Goal: Transaction & Acquisition: Purchase product/service

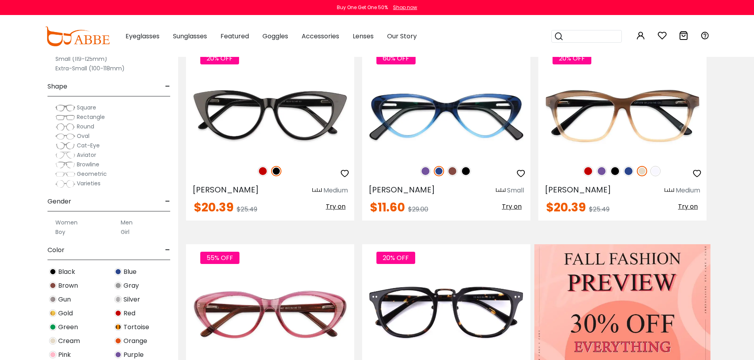
scroll to position [198, 0]
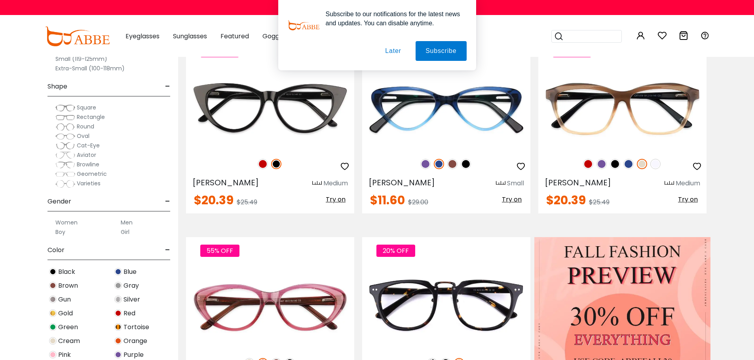
click at [0, 0] on button "Later" at bounding box center [0, 0] width 0 height 0
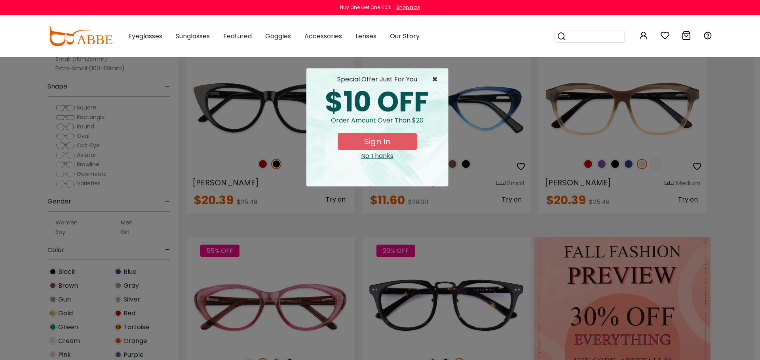
click at [434, 76] on span "×" at bounding box center [437, 79] width 10 height 9
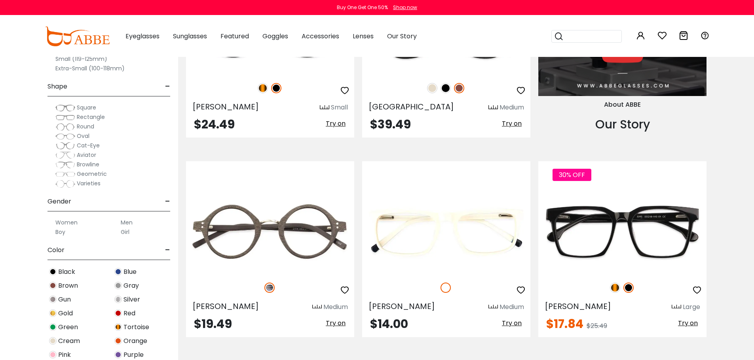
scroll to position [910, 0]
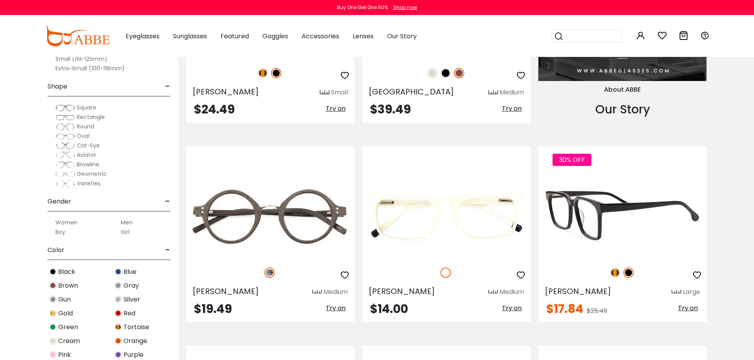
click at [611, 197] on img at bounding box center [622, 217] width 168 height 84
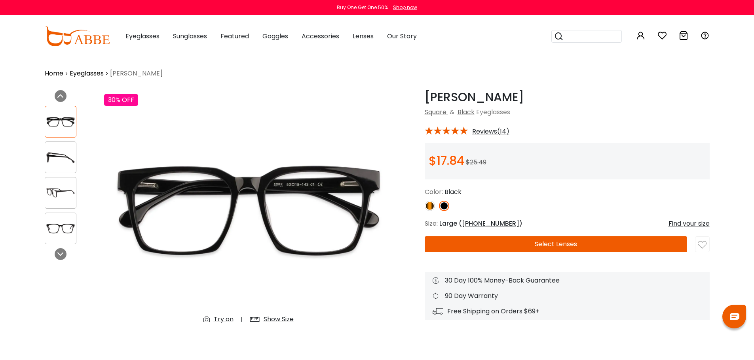
click at [595, 247] on button "Select Lenses" at bounding box center [555, 245] width 262 height 16
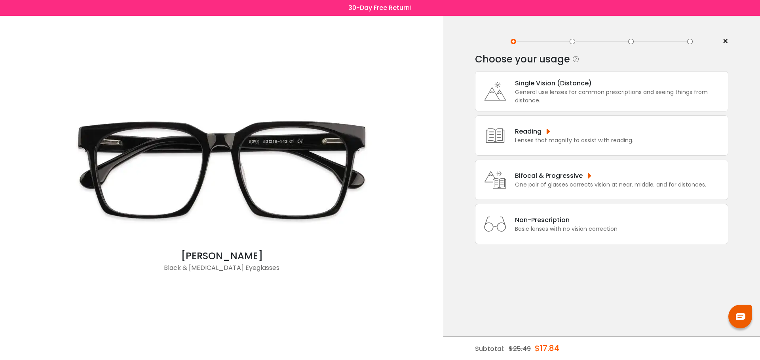
click at [579, 140] on div "Lenses that magnify to assist with reading." at bounding box center [574, 140] width 118 height 8
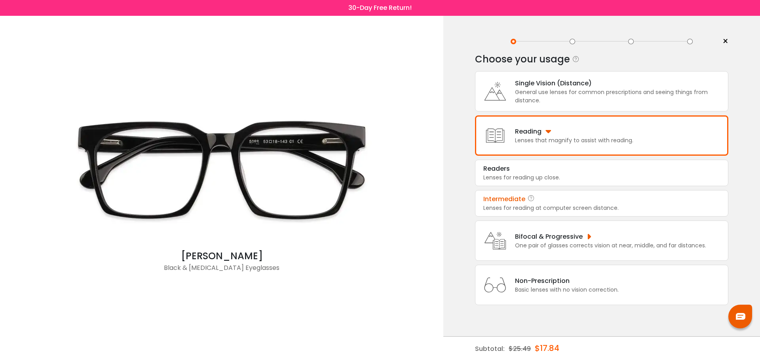
click at [538, 206] on div "Lenses for reading at computer screen distance." at bounding box center [601, 208] width 237 height 8
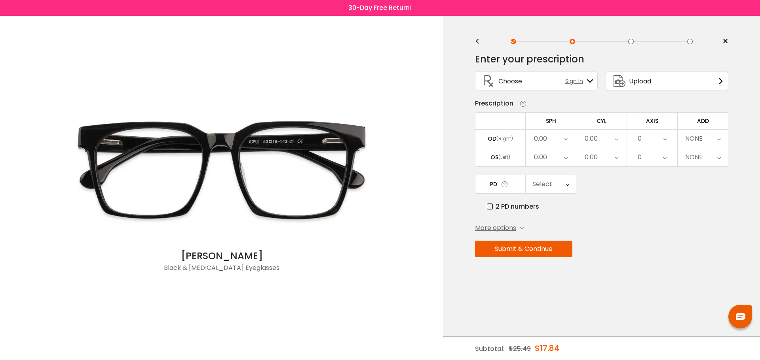
click at [500, 227] on span "More options" at bounding box center [495, 228] width 41 height 9
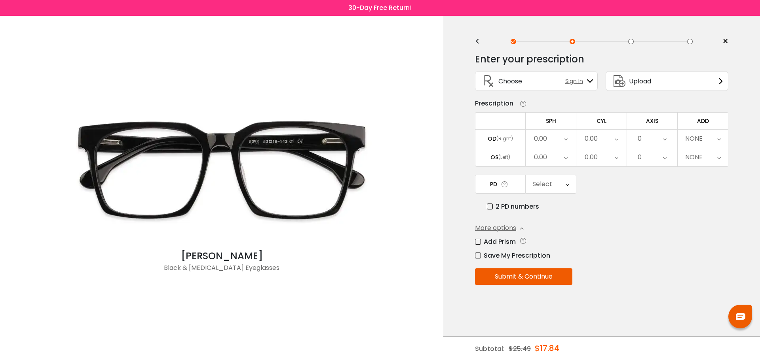
click at [478, 242] on label "Add Prism" at bounding box center [495, 242] width 41 height 10
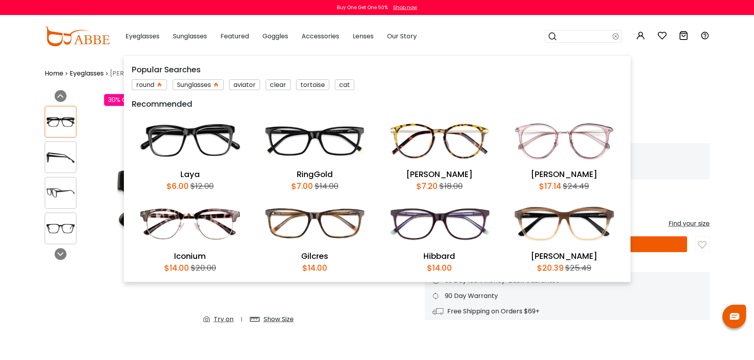
click at [583, 34] on input "search" at bounding box center [584, 36] width 55 height 12
type input "******"
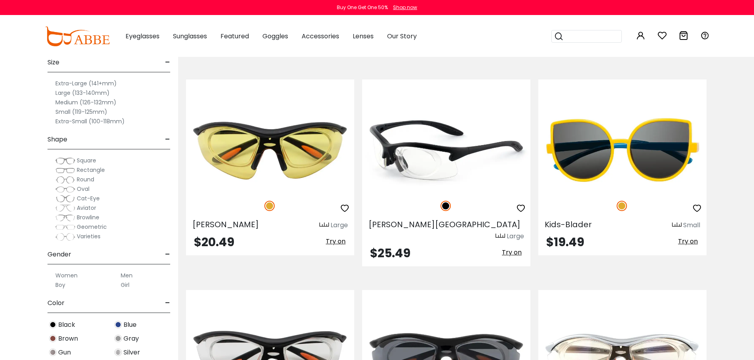
scroll to position [198, 0]
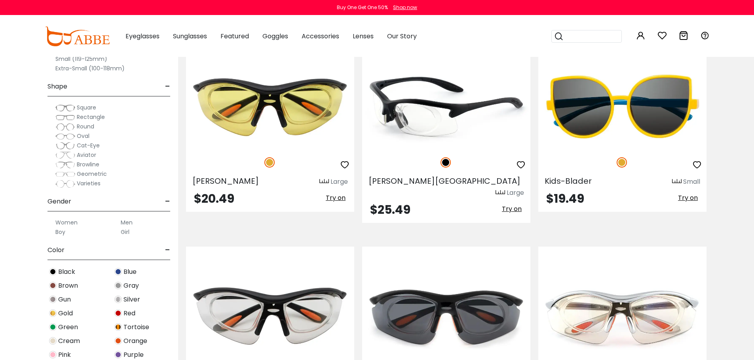
click at [430, 113] on img at bounding box center [446, 106] width 168 height 84
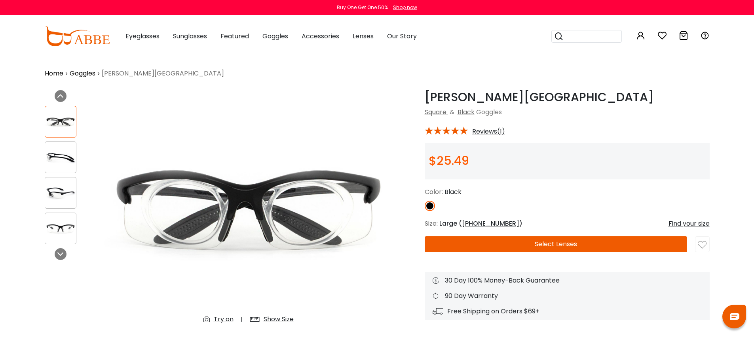
click at [699, 224] on div "Find your size" at bounding box center [688, 223] width 41 height 9
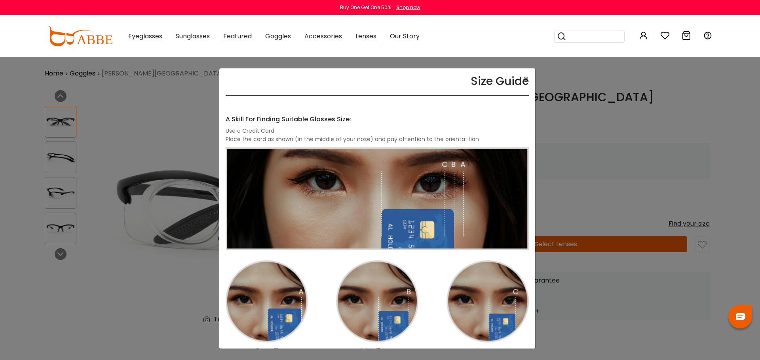
click at [620, 175] on div "Size Guide × A Skill For Finding Suitable Glasses Size: Use a Credit Card Place…" at bounding box center [380, 180] width 760 height 360
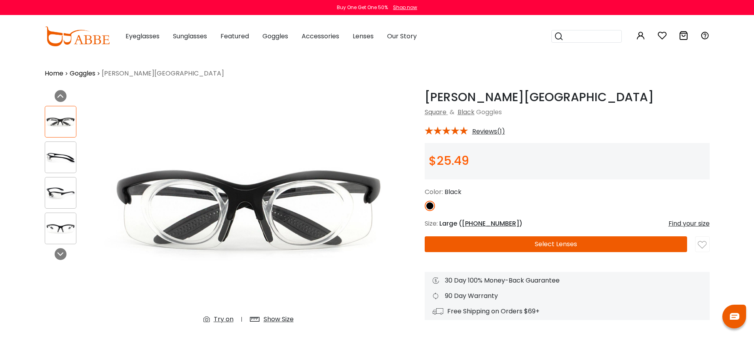
click at [595, 244] on button "Select Lenses" at bounding box center [555, 245] width 262 height 16
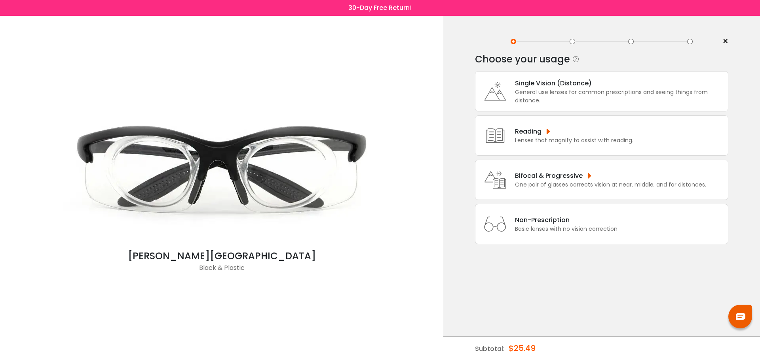
click at [551, 136] on div "Lenses that magnify to assist with reading." at bounding box center [574, 140] width 118 height 8
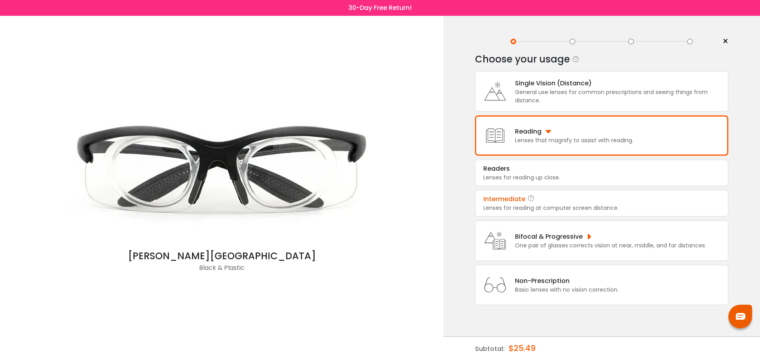
click at [527, 205] on div "Lenses for reading at computer screen distance." at bounding box center [601, 208] width 237 height 8
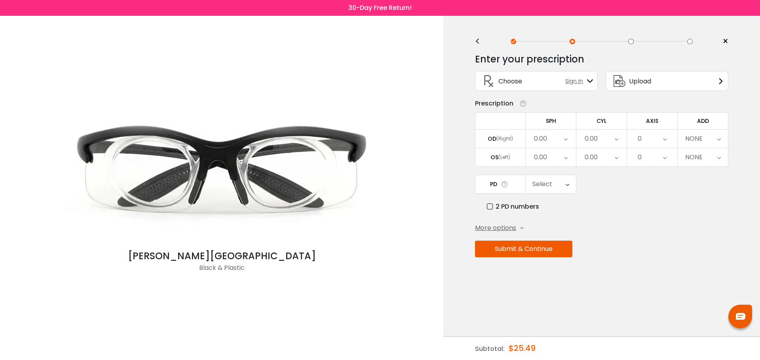
click at [497, 225] on span "More options" at bounding box center [495, 228] width 41 height 9
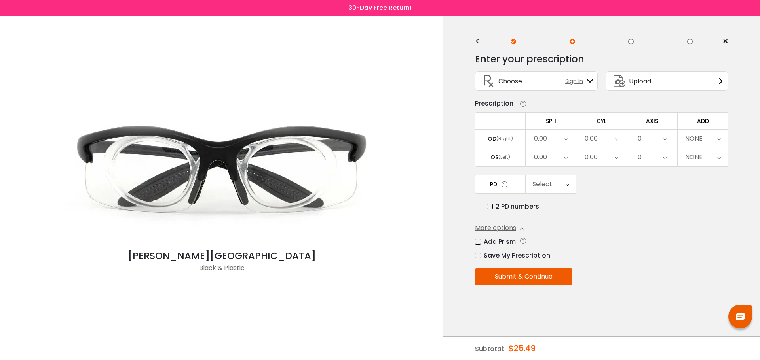
click at [481, 241] on label "Add Prism" at bounding box center [495, 242] width 41 height 10
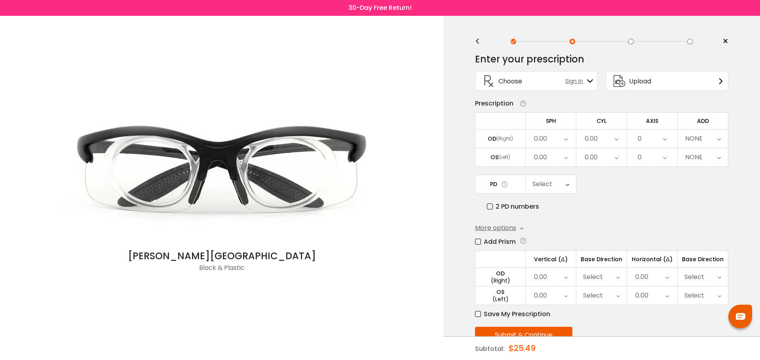
click at [648, 84] on span "Upload" at bounding box center [640, 81] width 22 height 10
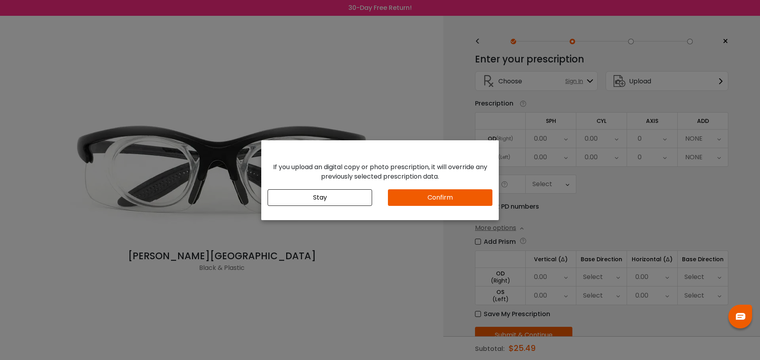
click at [433, 199] on button "Confirm" at bounding box center [440, 198] width 104 height 17
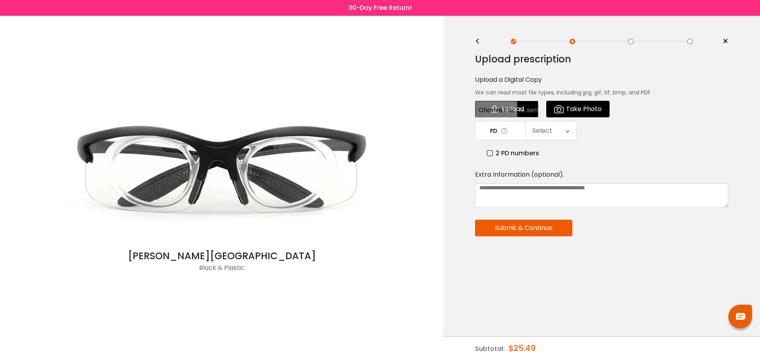
click at [507, 108] on input "file" at bounding box center [506, 109] width 63 height 17
type input "**********"
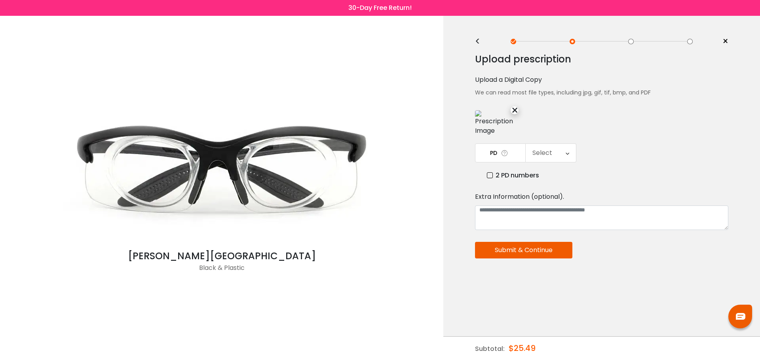
click at [564, 154] on div "Select" at bounding box center [550, 153] width 50 height 18
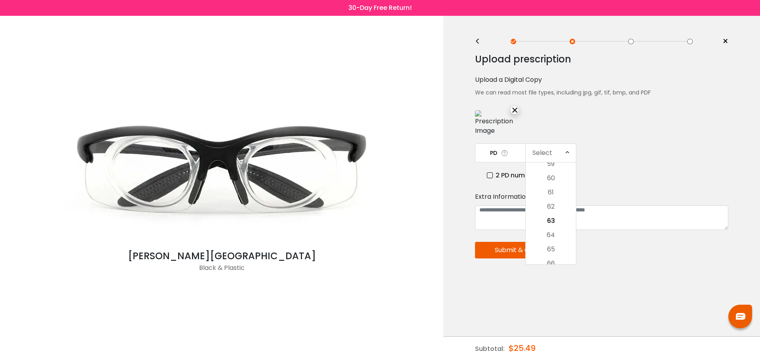
click at [576, 131] on div "Upload prescription Upload a Digital Copy We can read most file types, includin…" at bounding box center [601, 188] width 253 height 282
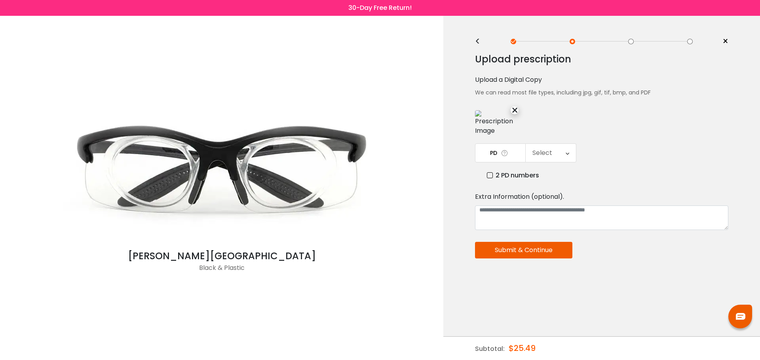
click at [512, 109] on div "×" at bounding box center [514, 110] width 8 height 8
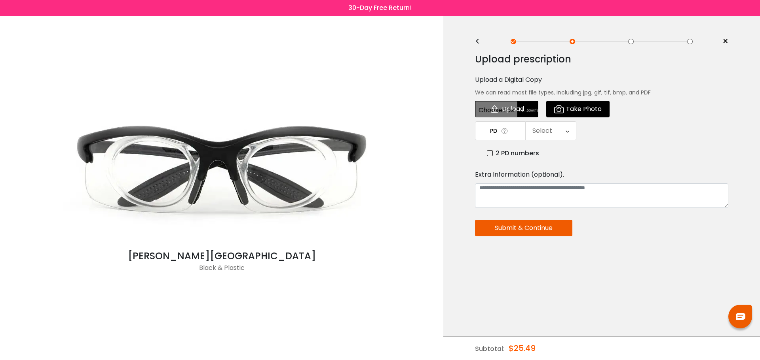
click at [514, 110] on input "file" at bounding box center [506, 109] width 63 height 17
type input "**********"
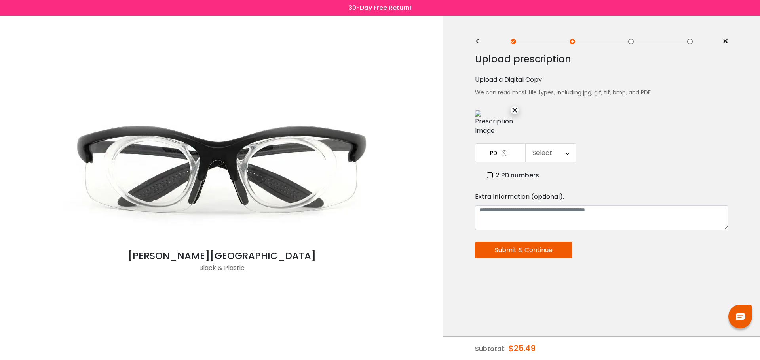
click at [478, 122] on img at bounding box center [495, 122] width 40 height 25
click at [514, 112] on div "×" at bounding box center [514, 110] width 8 height 8
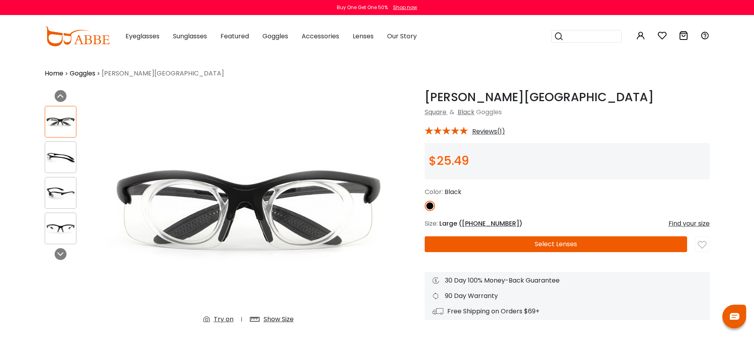
click at [565, 243] on button "Select Lenses" at bounding box center [555, 245] width 262 height 16
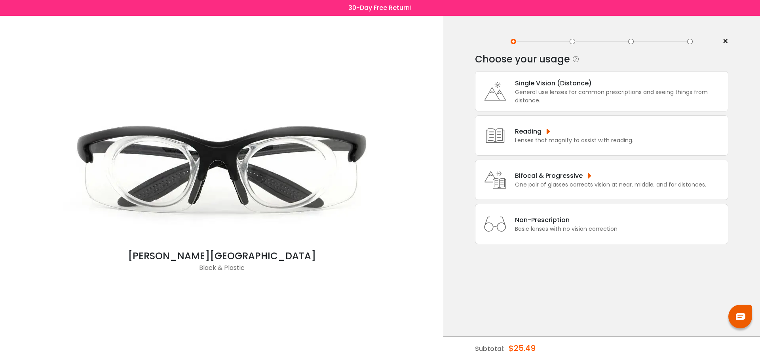
click at [583, 138] on div "Lenses that magnify to assist with reading." at bounding box center [574, 140] width 118 height 8
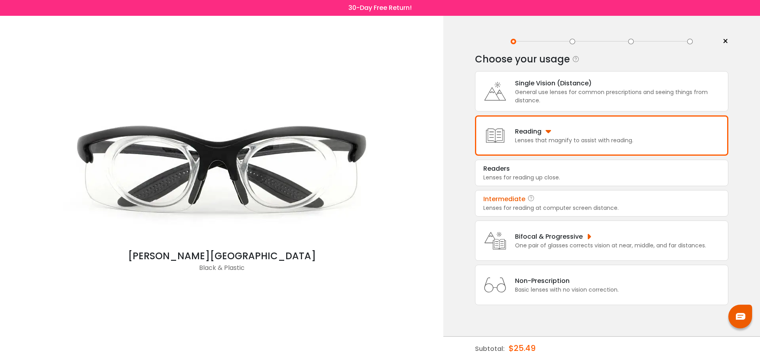
click at [506, 205] on div "Lenses for reading at computer screen distance." at bounding box center [601, 208] width 237 height 8
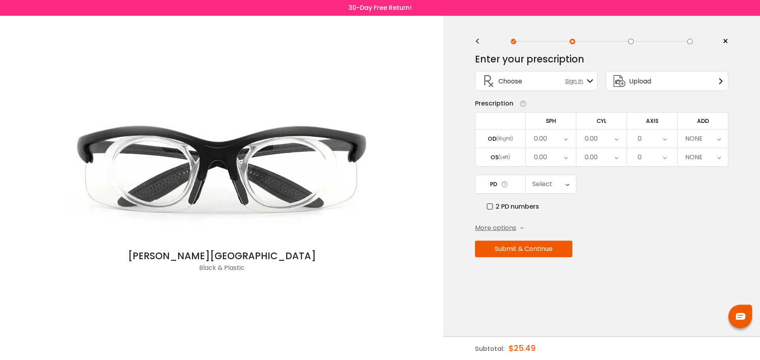
click at [523, 226] on div "More options" at bounding box center [499, 228] width 49 height 9
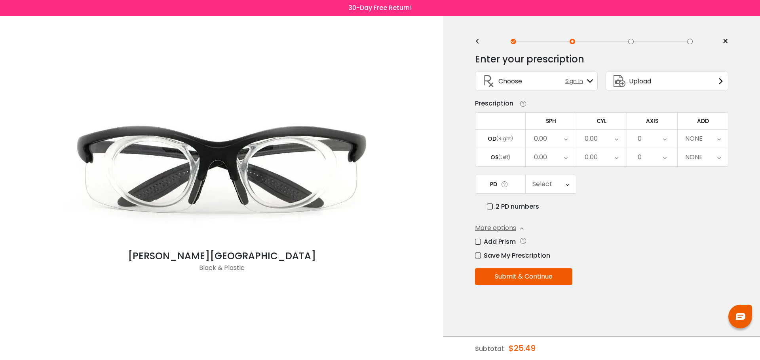
click at [476, 240] on label "Add Prism" at bounding box center [495, 242] width 41 height 10
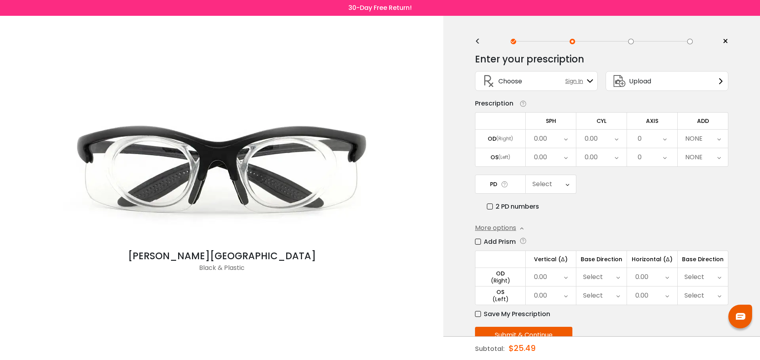
click at [184, 186] on img at bounding box center [221, 170] width 316 height 158
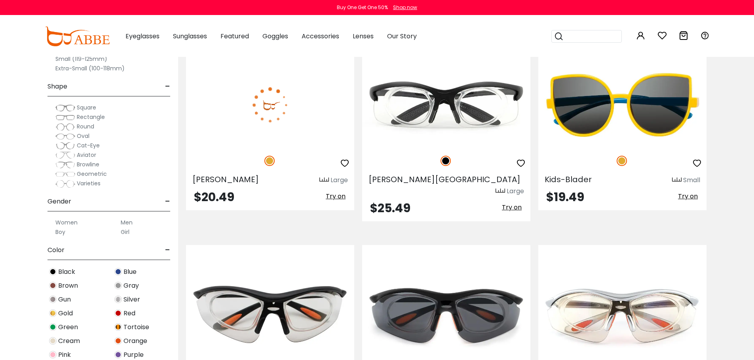
scroll to position [198, 0]
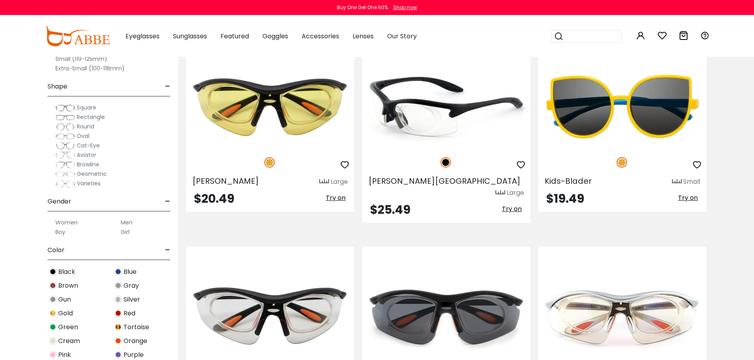
click at [431, 120] on img at bounding box center [446, 106] width 168 height 84
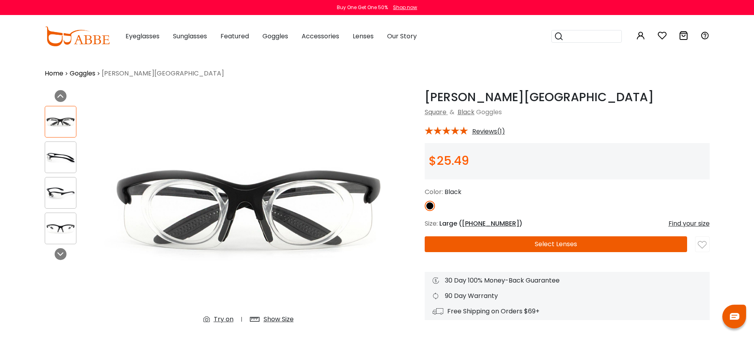
click at [62, 158] on img at bounding box center [60, 157] width 31 height 15
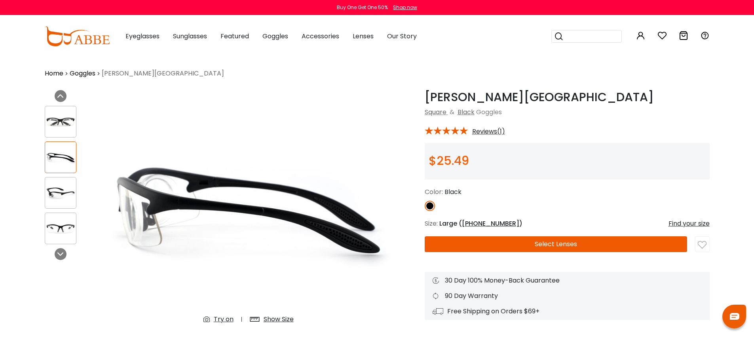
click at [61, 190] on img at bounding box center [60, 193] width 31 height 15
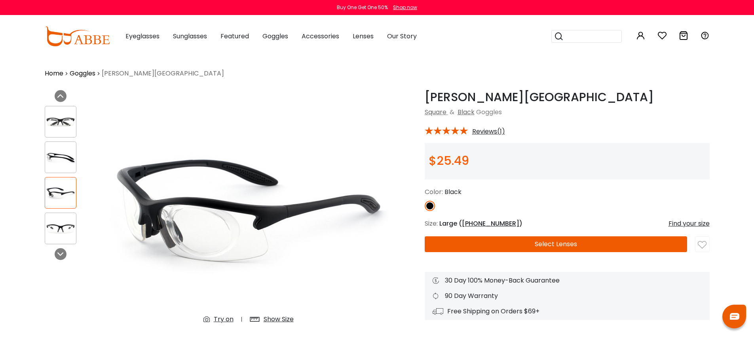
click at [60, 231] on img at bounding box center [60, 228] width 31 height 15
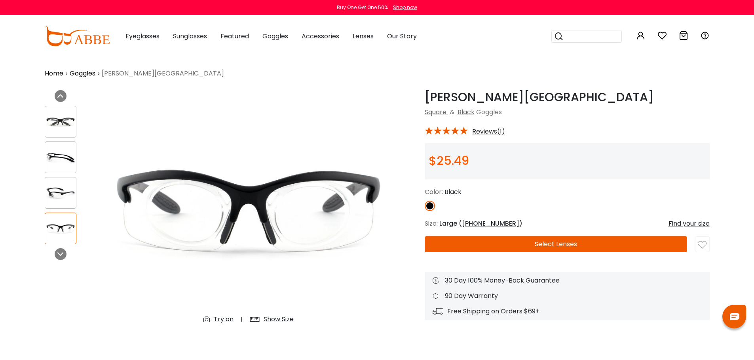
click at [60, 197] on img at bounding box center [60, 193] width 31 height 15
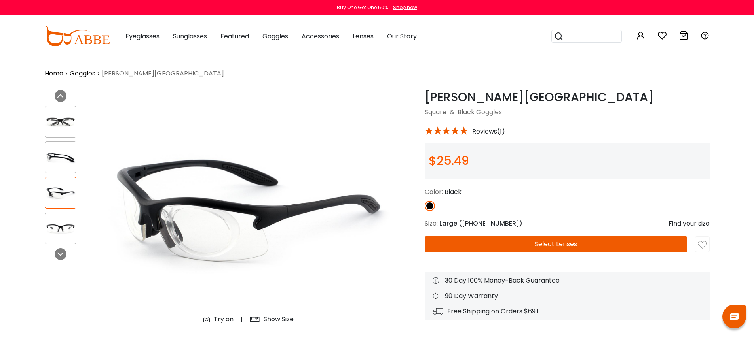
click at [61, 162] on img at bounding box center [60, 157] width 31 height 15
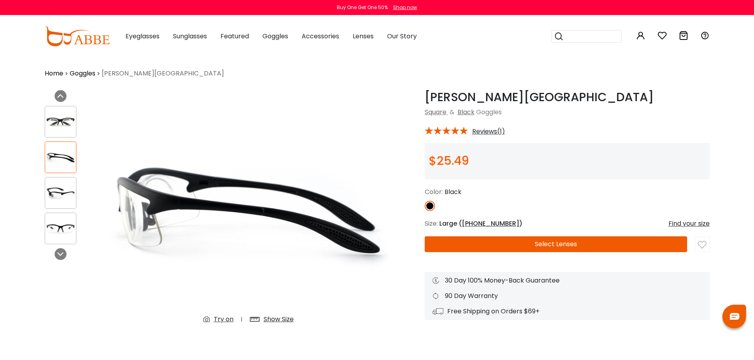
click at [66, 119] on img at bounding box center [60, 121] width 31 height 15
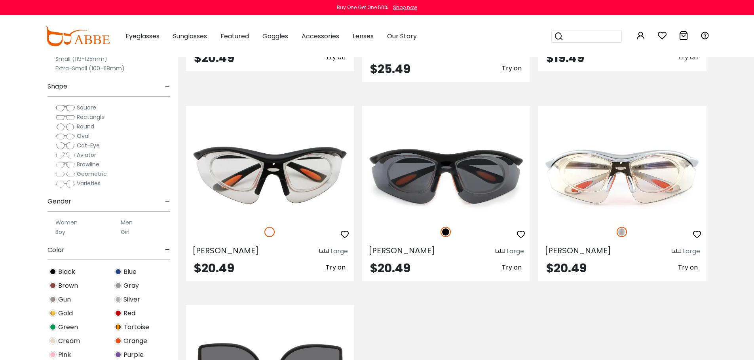
scroll to position [356, 0]
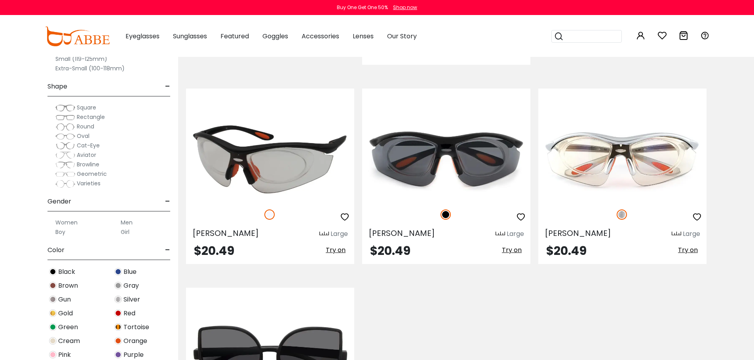
click at [287, 153] on img at bounding box center [270, 159] width 168 height 84
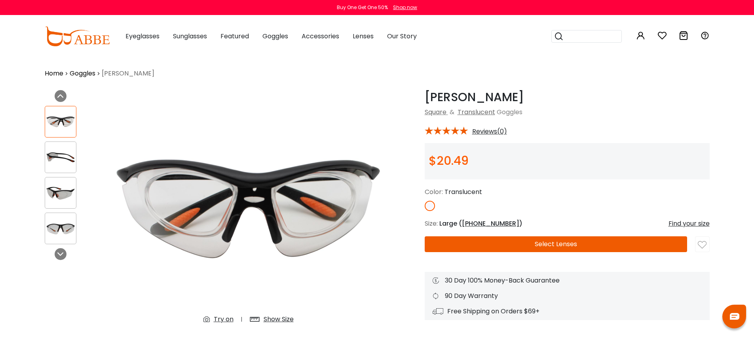
click at [54, 159] on img at bounding box center [60, 157] width 31 height 15
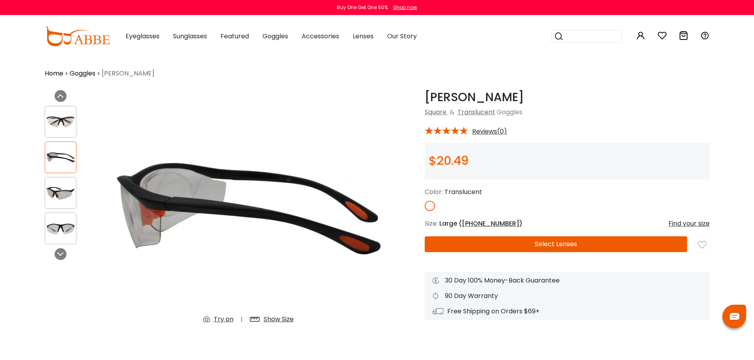
click at [63, 190] on img at bounding box center [60, 193] width 31 height 15
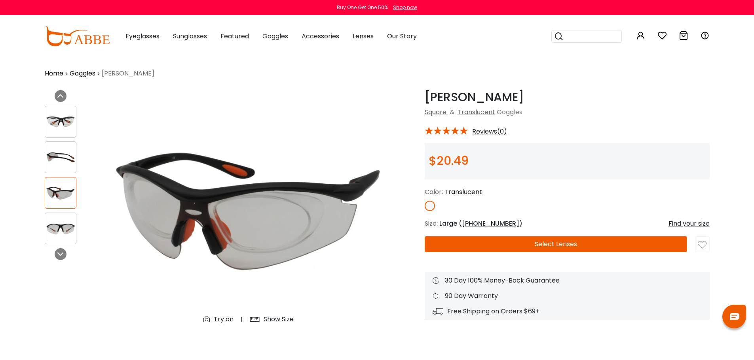
click at [66, 232] on img at bounding box center [60, 228] width 31 height 15
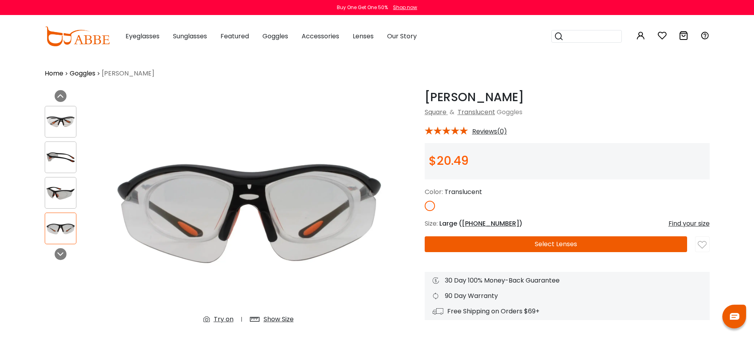
click at [64, 121] on img at bounding box center [60, 121] width 31 height 15
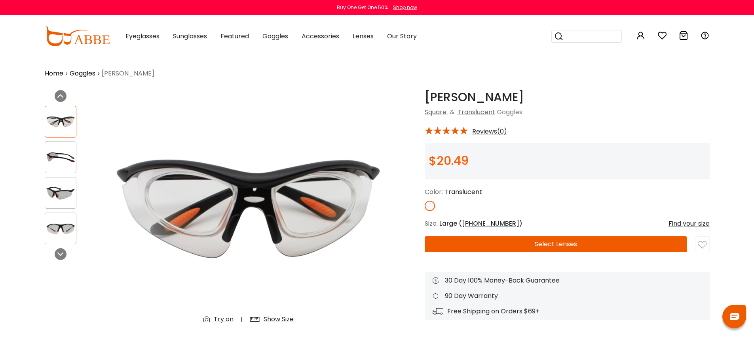
click at [56, 166] on div at bounding box center [61, 158] width 32 height 32
click at [59, 182] on div at bounding box center [61, 193] width 32 height 32
click at [58, 192] on img at bounding box center [60, 193] width 31 height 15
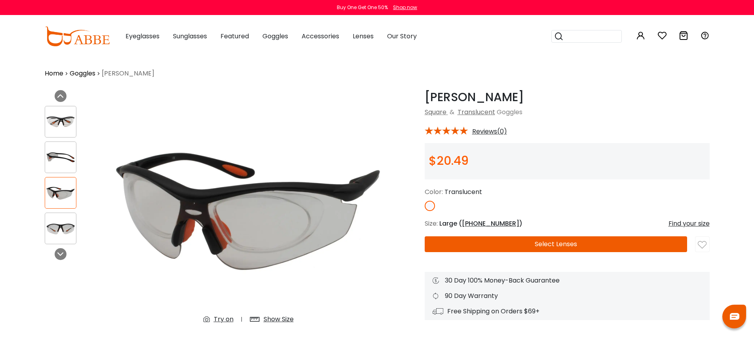
click at [63, 227] on img at bounding box center [60, 228] width 31 height 15
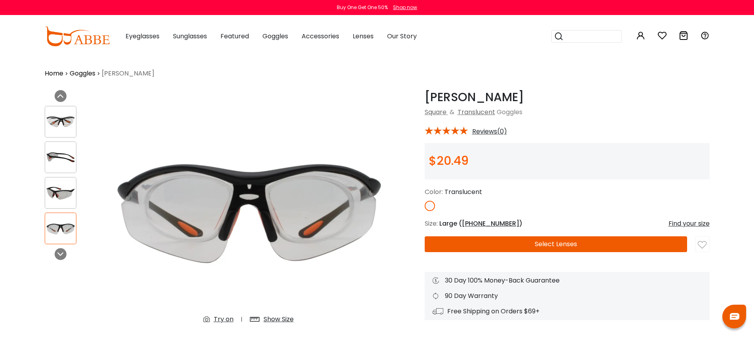
click at [63, 117] on img at bounding box center [60, 121] width 31 height 15
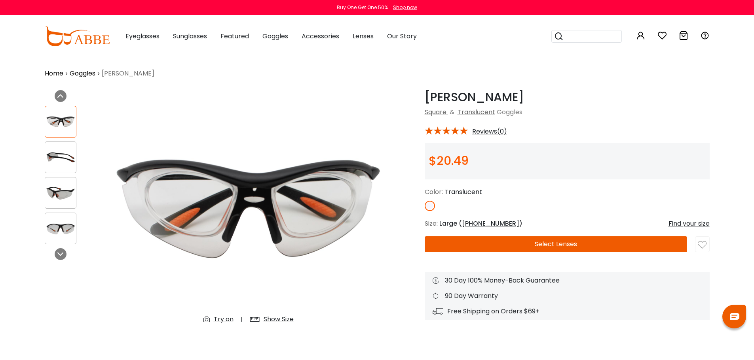
click at [61, 158] on img at bounding box center [60, 157] width 31 height 15
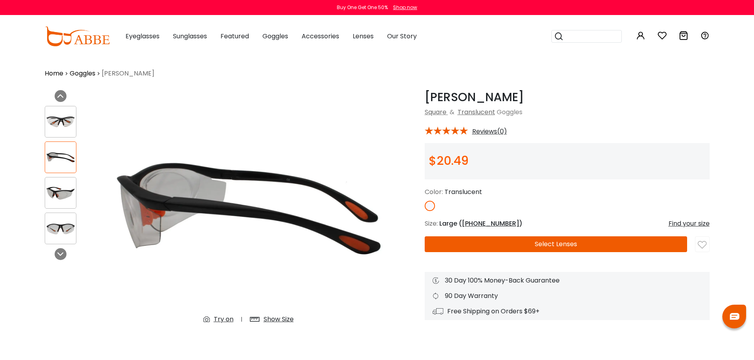
click at [205, 211] on img at bounding box center [248, 210] width 289 height 241
click at [476, 223] on span "42-25-128" at bounding box center [490, 223] width 57 height 9
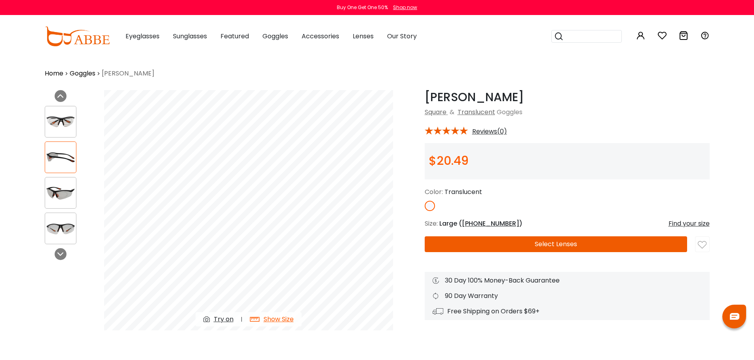
click at [589, 242] on button "Select Lenses" at bounding box center [555, 245] width 262 height 16
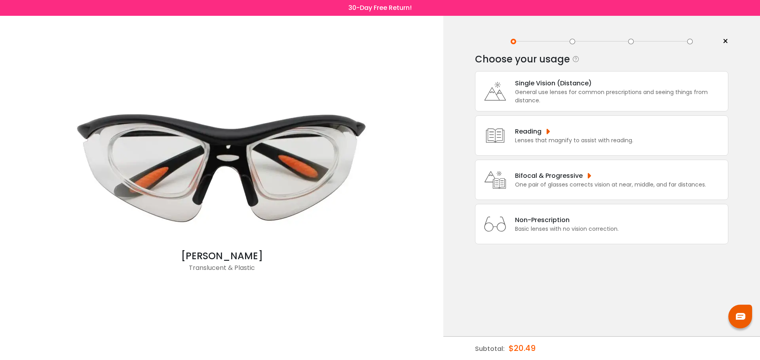
click at [543, 178] on div "Bifocal & Progressive" at bounding box center [610, 176] width 191 height 10
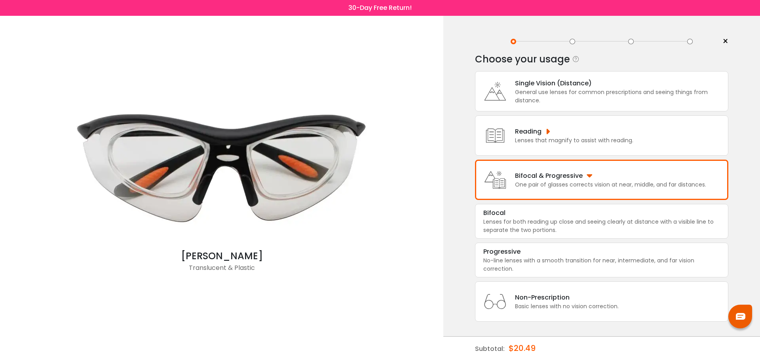
click at [543, 178] on div "Bifocal & Progressive" at bounding box center [610, 176] width 191 height 10
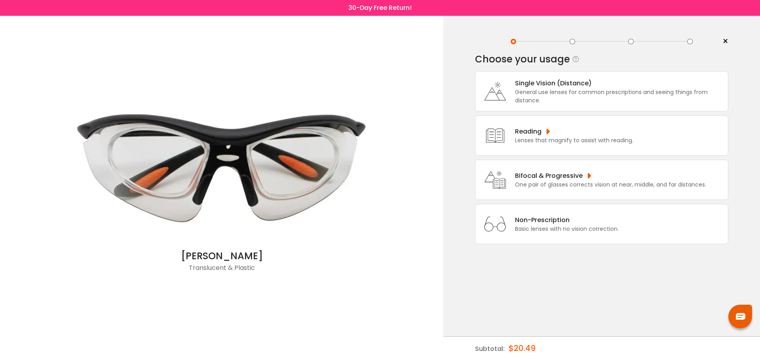
click at [534, 135] on div "Reading" at bounding box center [574, 132] width 118 height 10
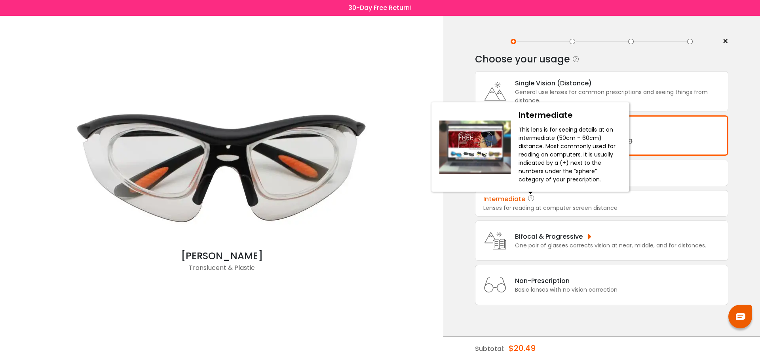
click at [529, 199] on icon at bounding box center [531, 199] width 8 height 9
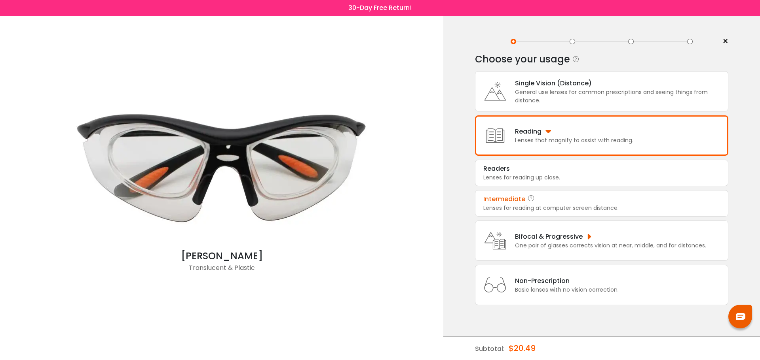
click at [528, 208] on div "Lenses for reading at computer screen distance." at bounding box center [601, 208] width 237 height 8
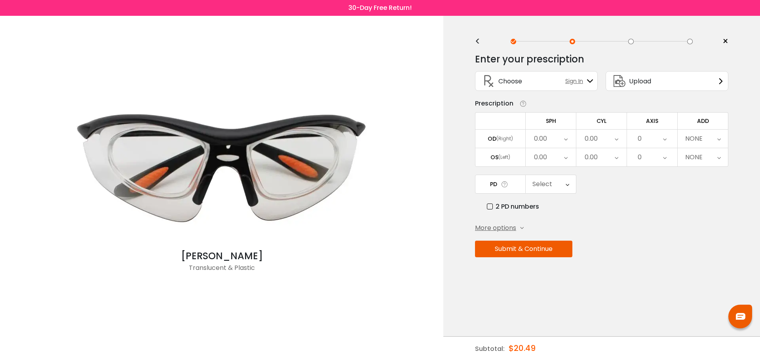
click at [498, 227] on span "More options" at bounding box center [495, 228] width 41 height 9
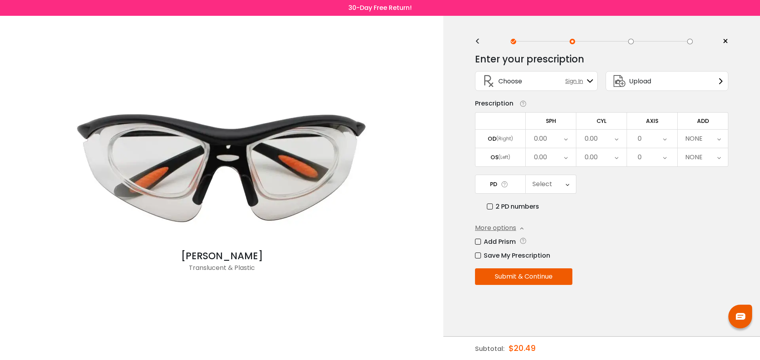
click at [477, 243] on label "Add Prism" at bounding box center [495, 242] width 41 height 10
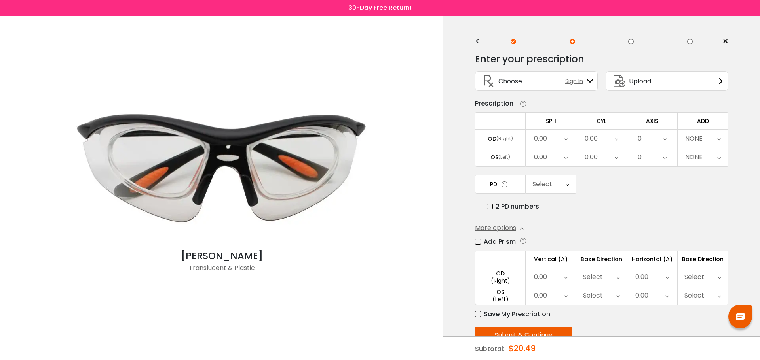
click at [565, 140] on icon at bounding box center [566, 139] width 4 height 18
click at [562, 157] on li "+0.25" at bounding box center [550, 156] width 50 height 14
click at [567, 159] on div "0.00" at bounding box center [550, 157] width 50 height 18
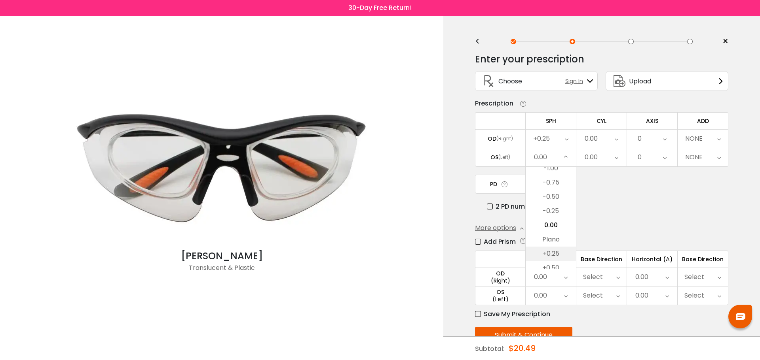
click at [548, 256] on li "+0.25" at bounding box center [550, 254] width 50 height 14
click at [615, 136] on icon at bounding box center [616, 139] width 4 height 18
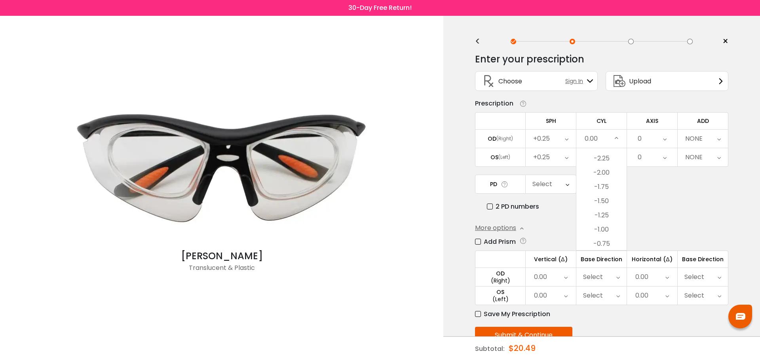
scroll to position [211, 0]
click at [606, 213] on li "-1.25" at bounding box center [601, 215] width 50 height 14
click at [621, 156] on div "0.00" at bounding box center [601, 157] width 50 height 18
click at [606, 208] on li "-0.50" at bounding box center [601, 210] width 50 height 14
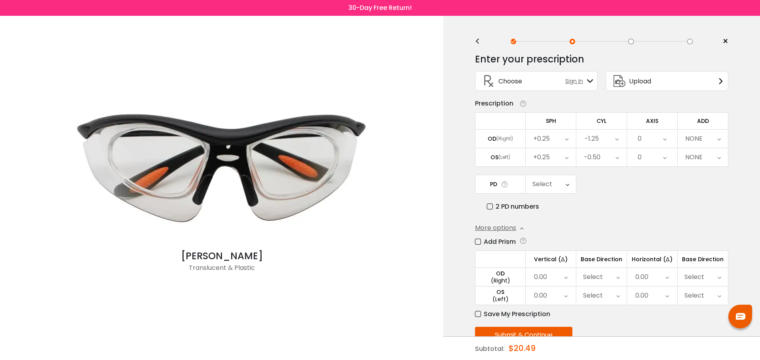
click at [666, 136] on icon at bounding box center [665, 139] width 4 height 18
click at [656, 243] on li "180" at bounding box center [652, 243] width 50 height 14
click at [665, 157] on icon at bounding box center [665, 157] width 4 height 18
click at [657, 218] on li "177" at bounding box center [652, 219] width 50 height 14
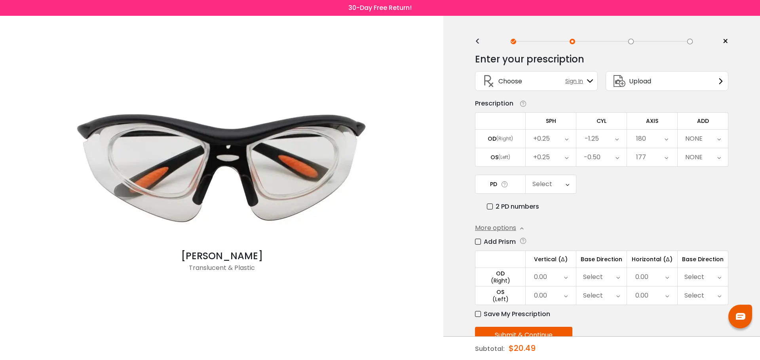
click at [717, 135] on icon at bounding box center [719, 139] width 4 height 18
click at [707, 212] on li "+1.25" at bounding box center [702, 212] width 50 height 14
click at [567, 186] on icon at bounding box center [567, 184] width 4 height 18
click at [551, 235] on li "62" at bounding box center [550, 238] width 50 height 14
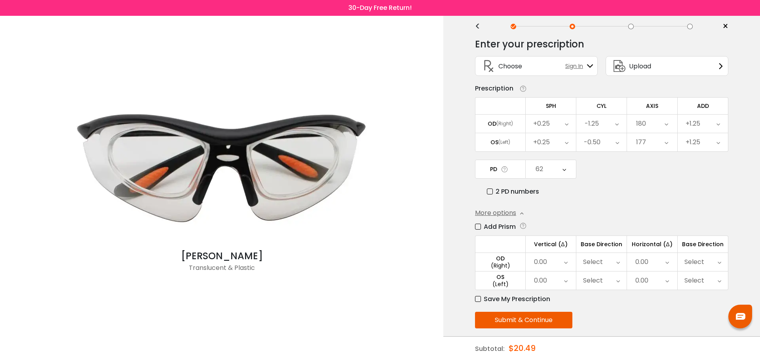
scroll to position [23, 0]
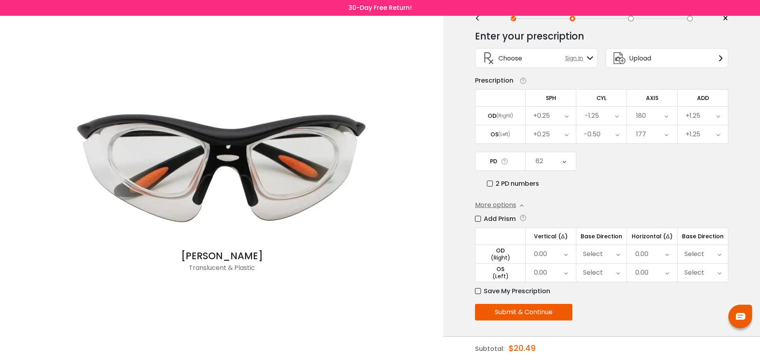
click at [566, 253] on icon at bounding box center [566, 254] width 4 height 18
click at [553, 312] on li "1.50" at bounding box center [550, 314] width 50 height 14
click at [565, 273] on icon at bounding box center [566, 273] width 4 height 18
click at [553, 324] on li "1.50" at bounding box center [549, 327] width 49 height 14
click at [616, 254] on icon at bounding box center [618, 254] width 4 height 18
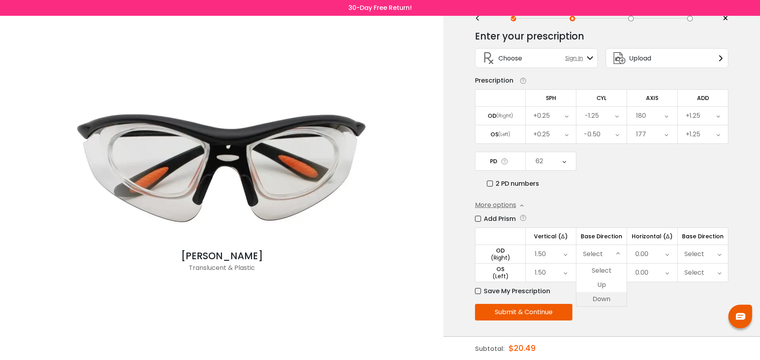
click at [603, 297] on li "Down" at bounding box center [601, 299] width 50 height 14
click at [619, 274] on icon at bounding box center [618, 273] width 4 height 18
click at [608, 301] on li "Up" at bounding box center [601, 304] width 50 height 14
click at [665, 252] on icon at bounding box center [667, 254] width 4 height 18
click at [654, 313] on li "1.50" at bounding box center [652, 314] width 50 height 14
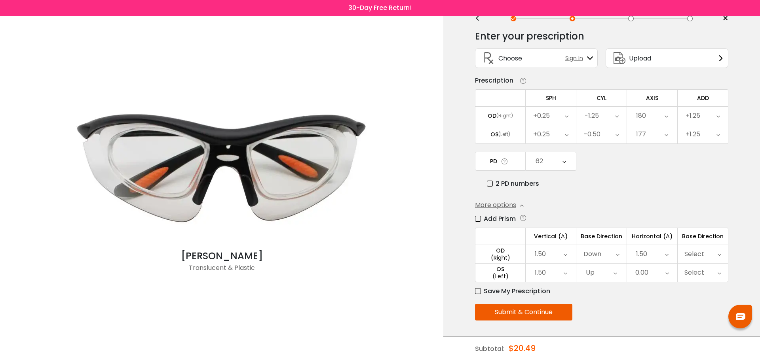
click at [669, 274] on div "0.00" at bounding box center [652, 273] width 50 height 18
click at [660, 324] on li "1.50" at bounding box center [651, 327] width 49 height 14
click at [720, 255] on icon at bounding box center [719, 254] width 4 height 18
click at [709, 299] on li "Out" at bounding box center [702, 299] width 50 height 14
click at [720, 275] on icon at bounding box center [719, 273] width 4 height 18
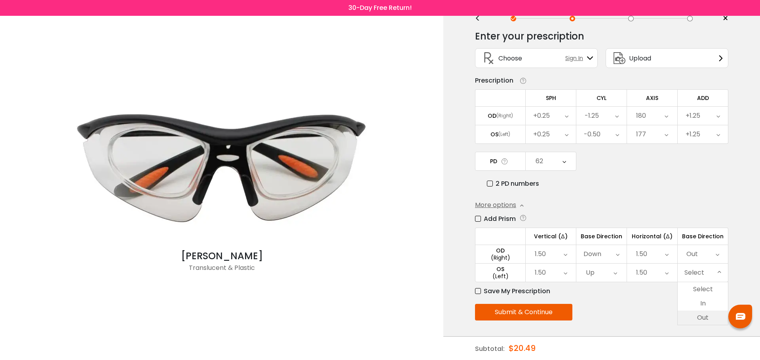
click at [706, 317] on li "Out" at bounding box center [702, 318] width 50 height 14
click at [478, 290] on label "Save My Prescription" at bounding box center [512, 291] width 75 height 10
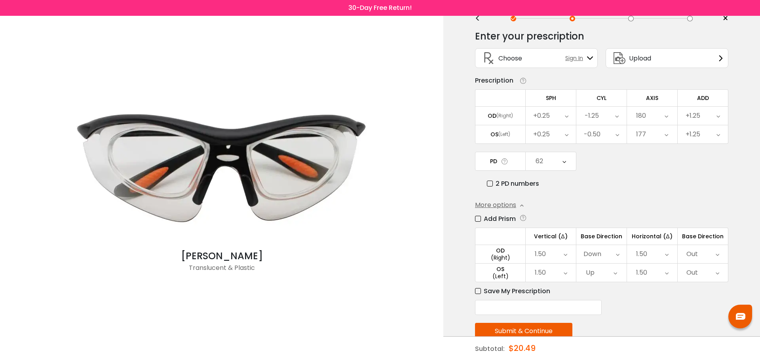
click at [515, 312] on input "text" at bounding box center [538, 307] width 127 height 15
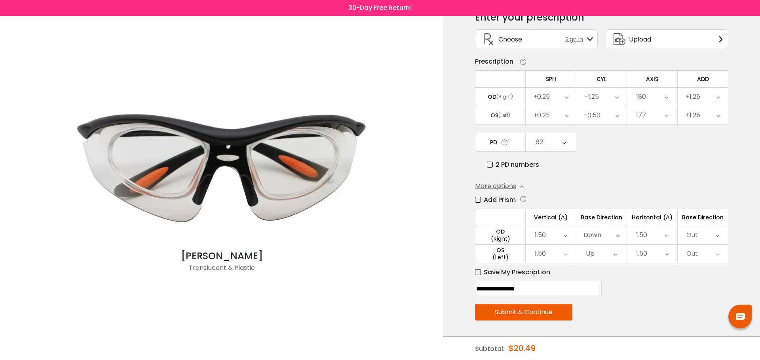
type input "**********"
click at [551, 316] on button "Submit & Continue" at bounding box center [523, 312] width 97 height 17
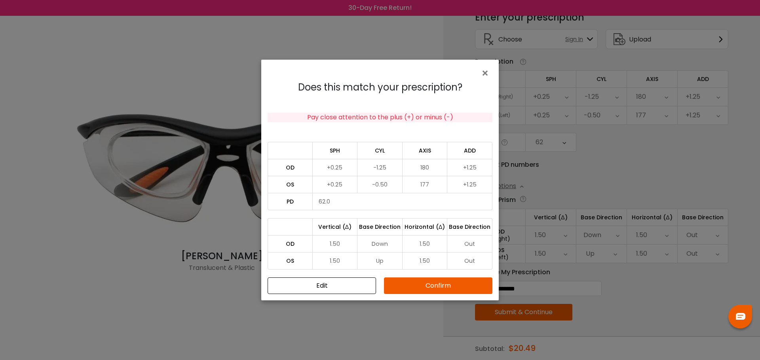
click at [448, 283] on button "Confirm" at bounding box center [438, 286] width 108 height 17
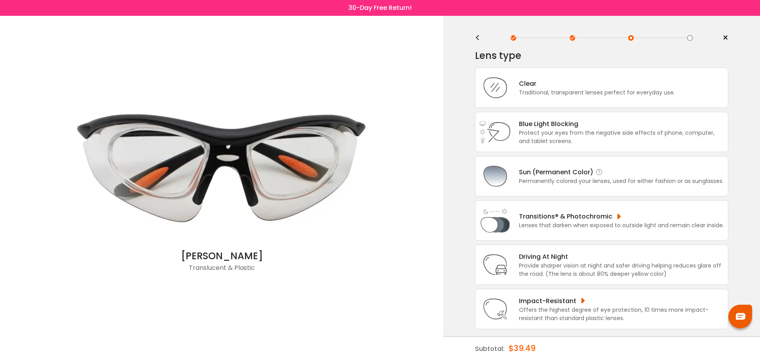
scroll to position [4, 0]
click at [570, 306] on div "Offers the highest degree of eye protection, 10 times more impact-resistant tha…" at bounding box center [621, 313] width 205 height 17
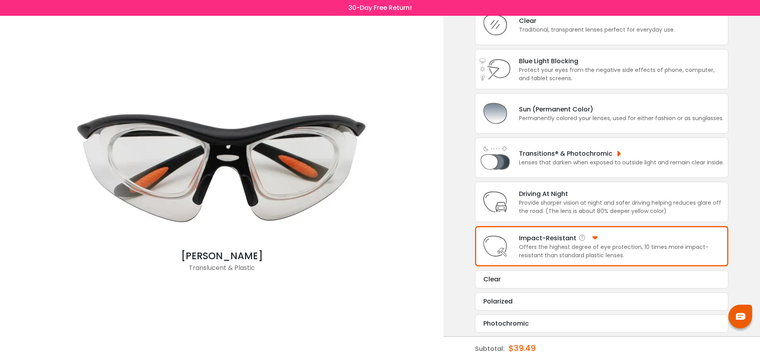
scroll to position [67, 0]
click at [537, 279] on div "Clear" at bounding box center [601, 279] width 237 height 9
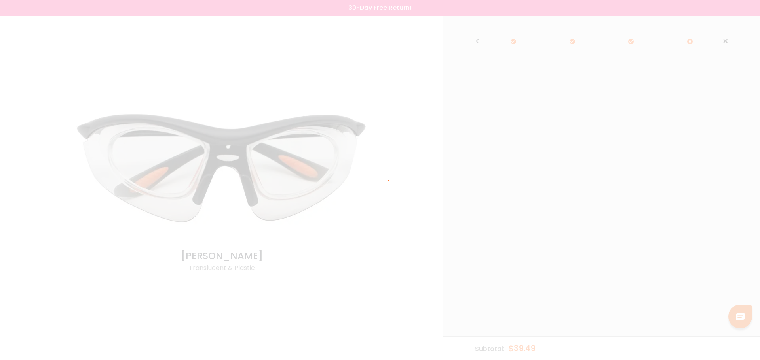
scroll to position [0, 0]
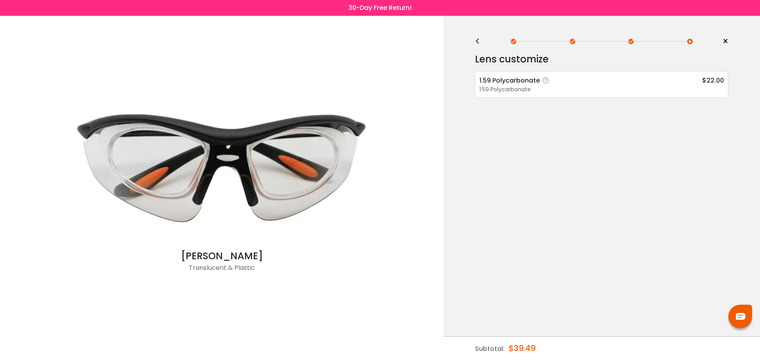
click at [606, 78] on div "1.59 Polycarbonate $22.00" at bounding box center [601, 81] width 244 height 10
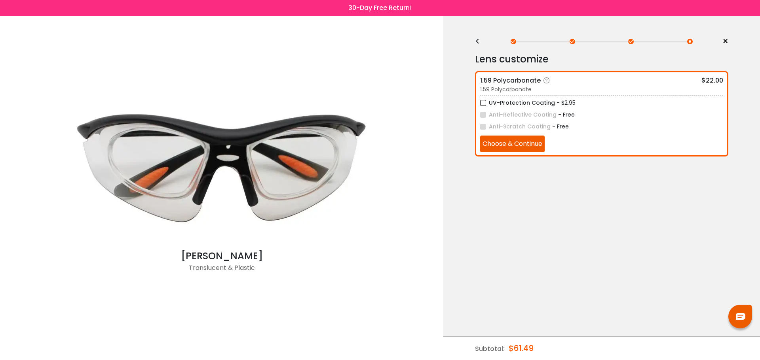
click at [483, 103] on label "UV-Protection Coating" at bounding box center [517, 103] width 75 height 10
click at [512, 142] on button "Choose & Continue" at bounding box center [512, 144] width 64 height 17
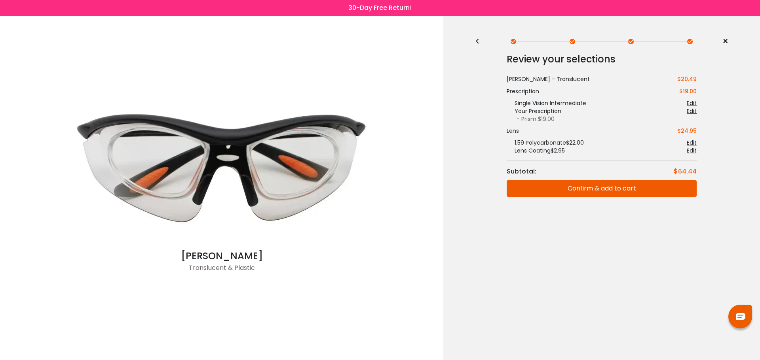
click at [608, 187] on button "Confirm & add to cart" at bounding box center [601, 188] width 190 height 17
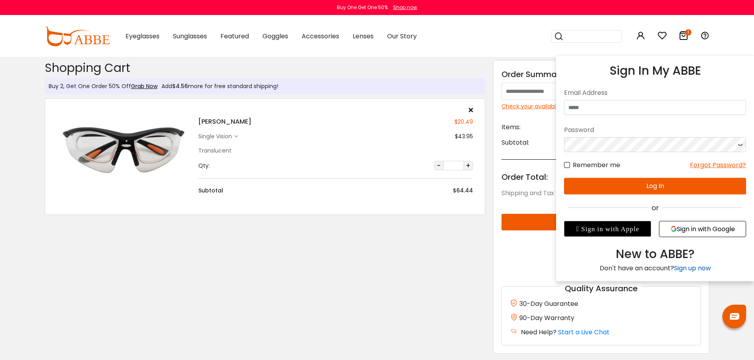
click at [699, 267] on link "Sign up now" at bounding box center [692, 268] width 37 height 9
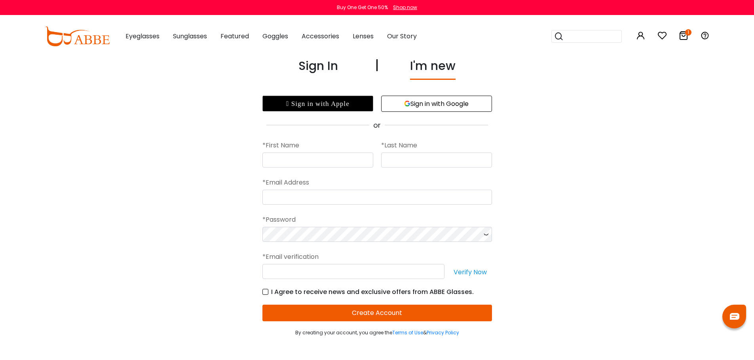
click at [462, 101] on button "Sign in with Google" at bounding box center [436, 104] width 111 height 16
click at [436, 70] on div "I'm new" at bounding box center [432, 68] width 45 height 23
click at [340, 165] on input "text" at bounding box center [317, 160] width 111 height 15
type input "****"
type input "***"
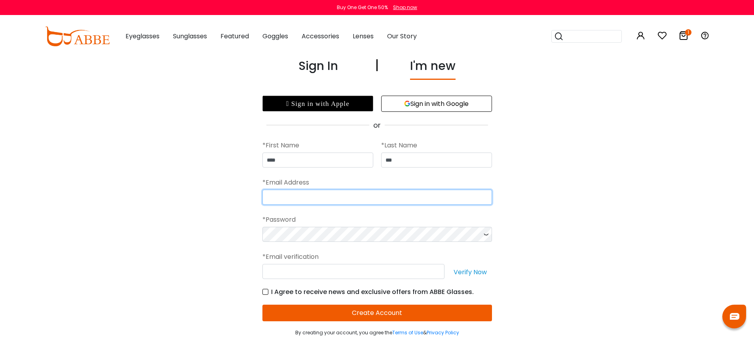
type input "**********"
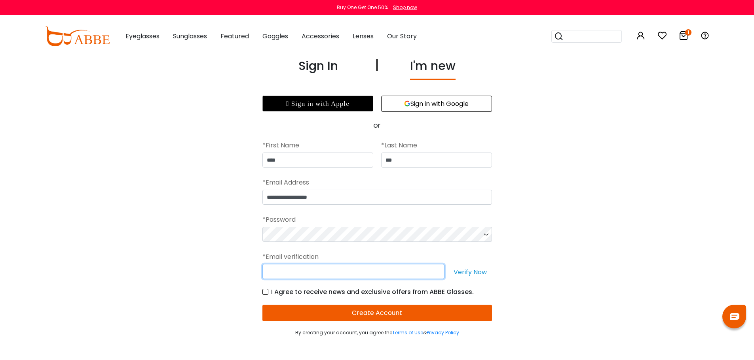
click at [320, 273] on input "text" at bounding box center [353, 271] width 182 height 15
click at [595, 256] on div "**********" at bounding box center [377, 197] width 754 height 280
click at [664, 142] on div "**********" at bounding box center [377, 197] width 754 height 280
click at [396, 316] on button "Create Account" at bounding box center [376, 313] width 229 height 17
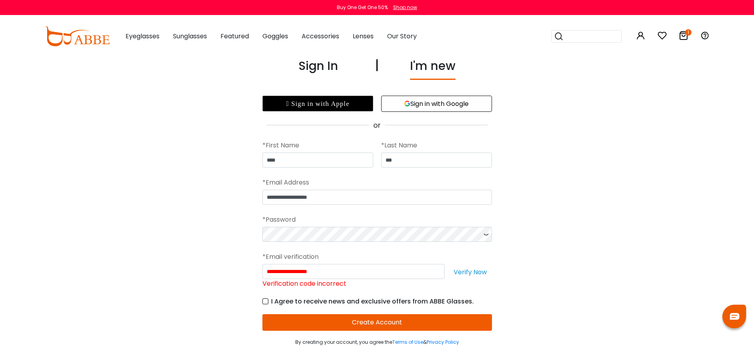
click at [479, 270] on button "Verify Now" at bounding box center [470, 271] width 44 height 15
click at [532, 270] on div "**********" at bounding box center [377, 201] width 754 height 289
click at [246, 232] on div "**********" at bounding box center [377, 201] width 754 height 289
drag, startPoint x: 344, startPoint y: 272, endPoint x: 254, endPoint y: 269, distance: 89.8
click at [254, 269] on div "**********" at bounding box center [377, 201] width 754 height 289
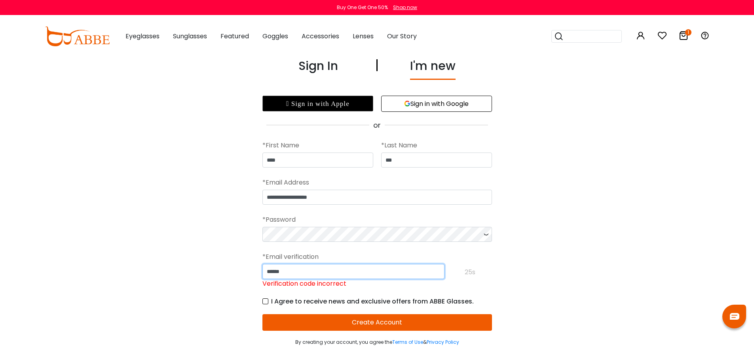
type input "******"
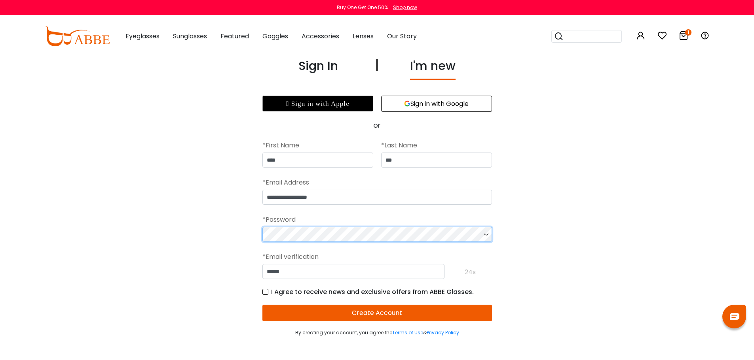
click at [248, 235] on div "**********" at bounding box center [377, 197] width 754 height 280
click at [369, 315] on button "Create Account" at bounding box center [376, 313] width 229 height 17
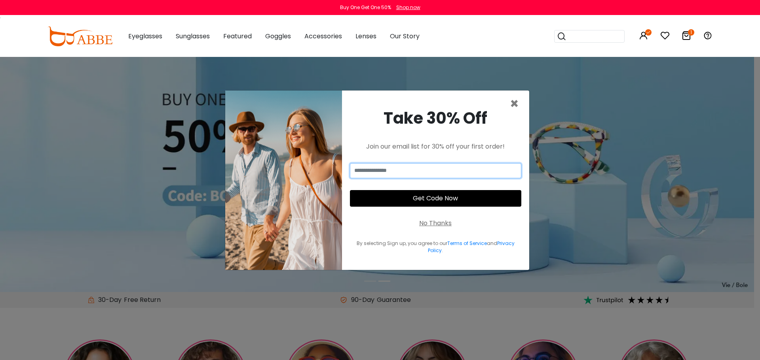
click at [434, 170] on input "email" at bounding box center [435, 170] width 171 height 15
type input "**********"
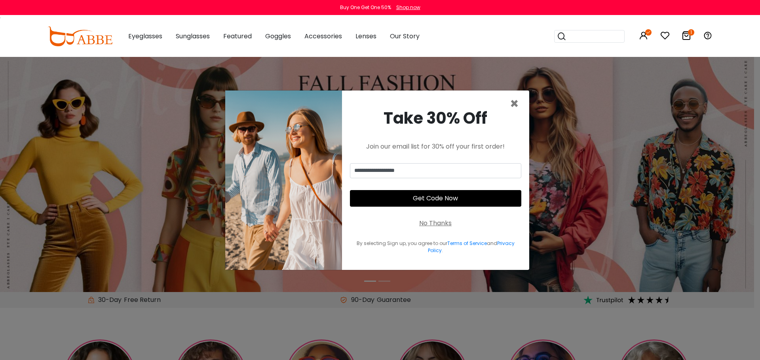
click at [431, 200] on button "Get Code Now" at bounding box center [435, 198] width 171 height 17
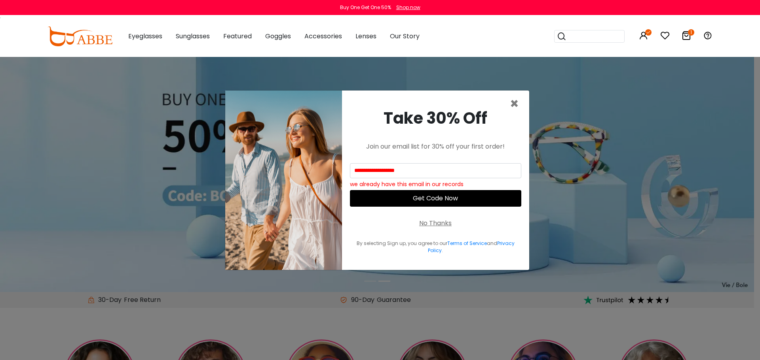
click at [431, 200] on button "Get Code Now" at bounding box center [435, 198] width 171 height 17
click at [515, 104] on span "×" at bounding box center [514, 104] width 9 height 20
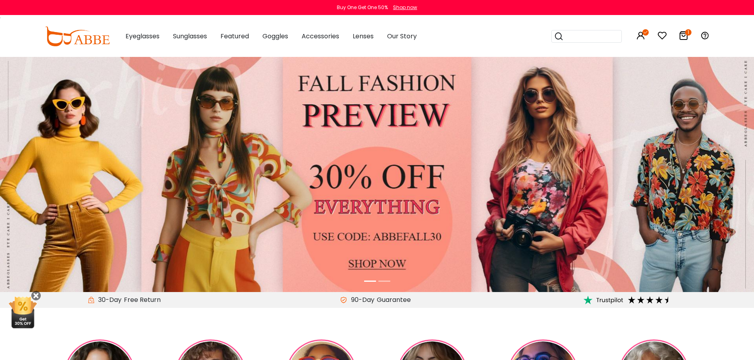
click at [685, 32] on icon "1" at bounding box center [688, 32] width 6 height 6
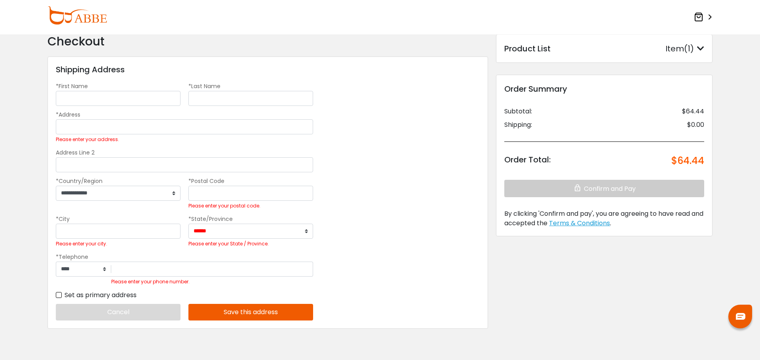
scroll to position [40, 0]
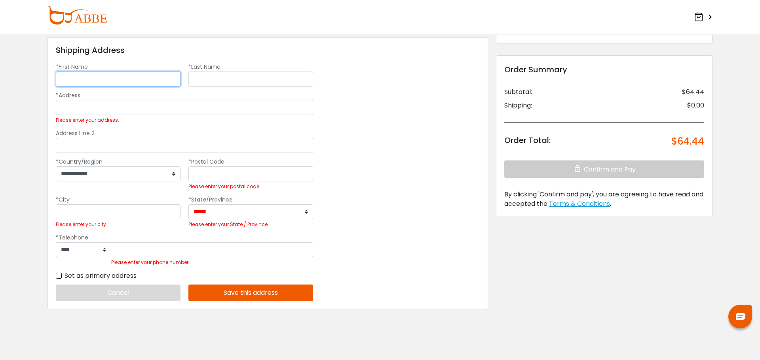
click at [104, 76] on input "*First Name" at bounding box center [118, 79] width 125 height 15
type input "****"
type input "***"
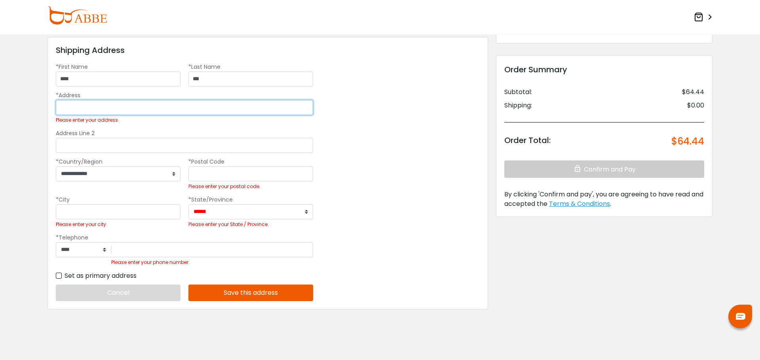
type input "**********"
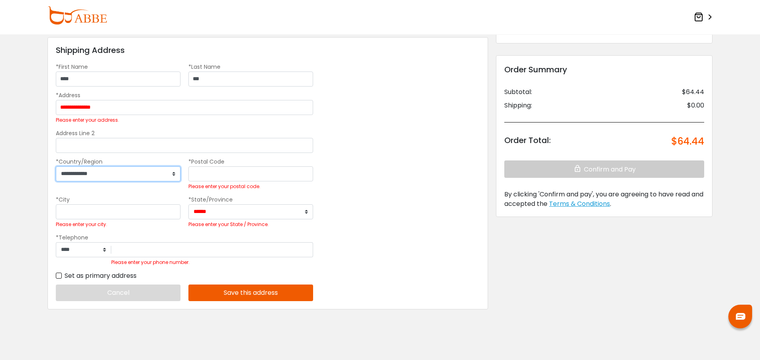
select select "***"
type input "****"
type input "******"
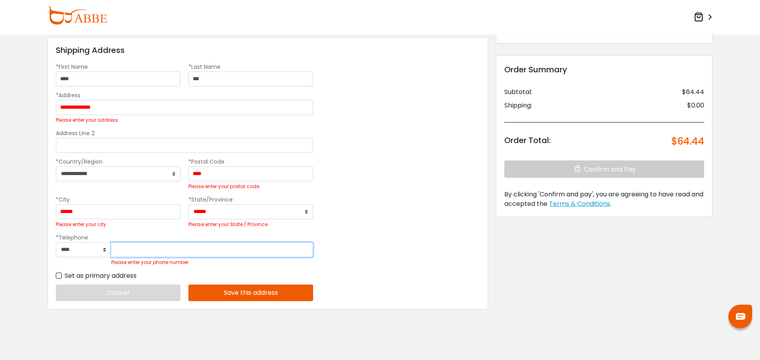
type input "*********"
select select "***"
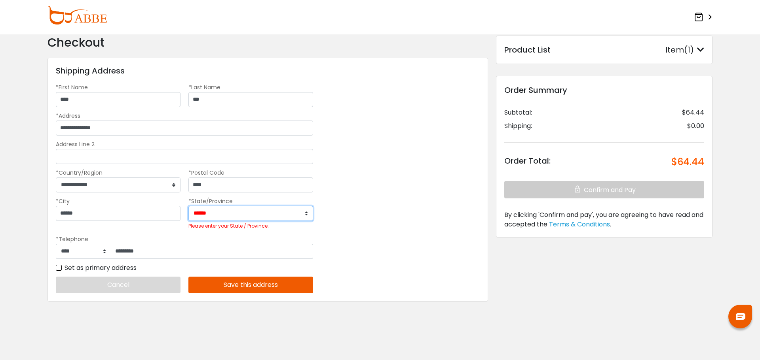
select select "******"
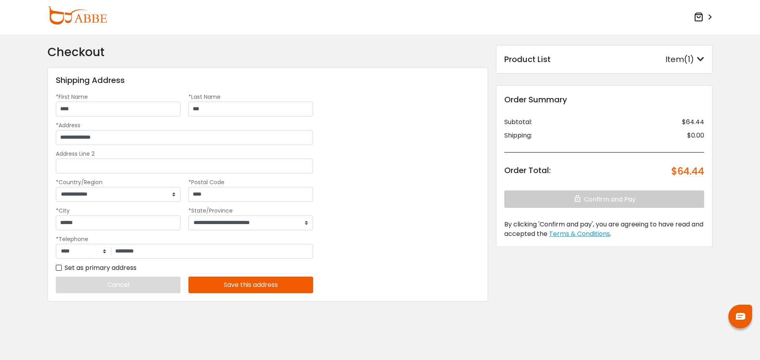
scroll to position [9, 0]
click at [290, 290] on button "Save this address" at bounding box center [250, 285] width 125 height 17
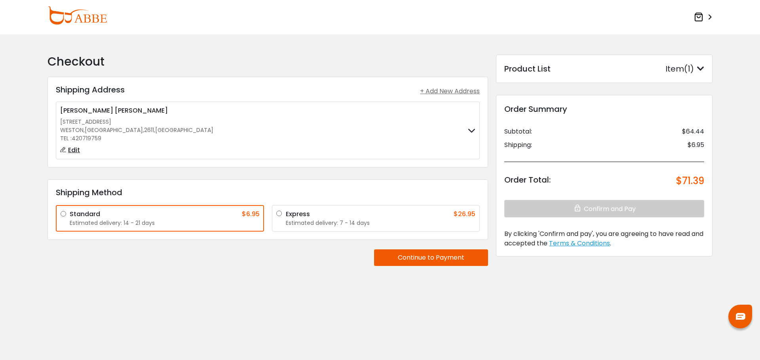
click at [286, 216] on label "Express $26.95 Estimated delivery: 7 - 14 days" at bounding box center [381, 219] width 190 height 18
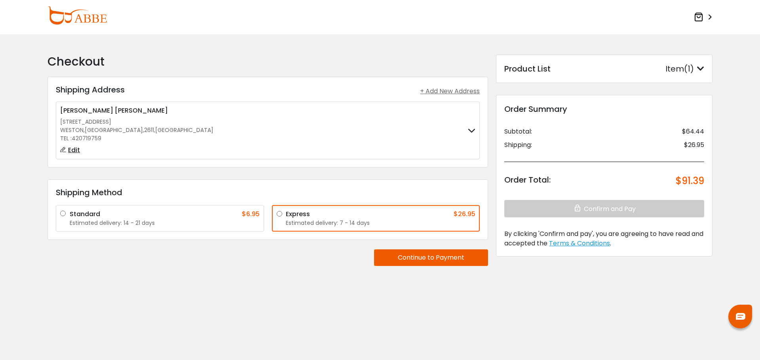
click at [452, 259] on button "Continue to Payment" at bounding box center [431, 258] width 114 height 17
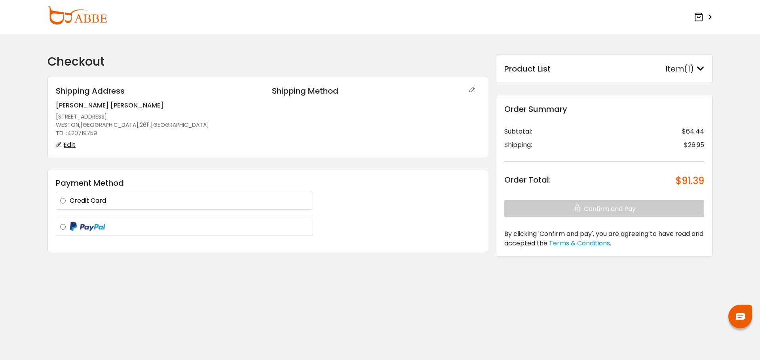
click at [70, 227] on label at bounding box center [189, 227] width 239 height 10
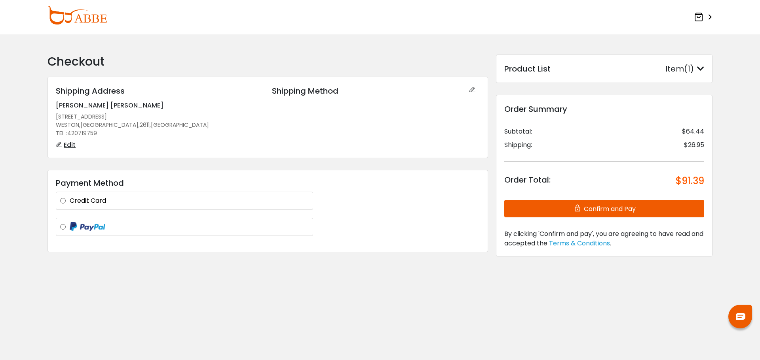
click at [666, 211] on button "Confirm and Pay" at bounding box center [604, 208] width 200 height 17
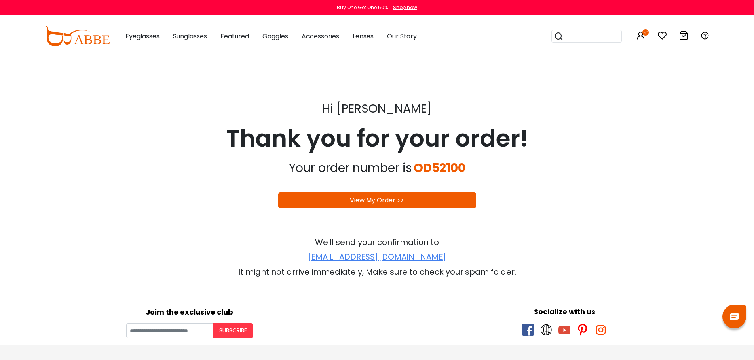
click at [655, 129] on div "Thank you for your order!" at bounding box center [377, 139] width 665 height 36
click at [417, 199] on div "View My Order >>" at bounding box center [377, 201] width 198 height 16
click at [368, 199] on link "View My Order >>" at bounding box center [377, 200] width 54 height 9
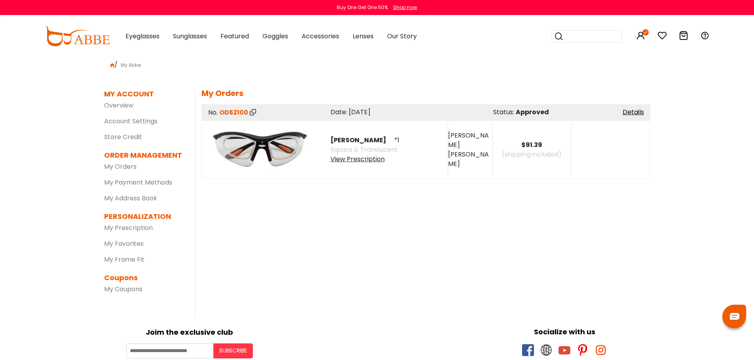
click at [646, 196] on div "MY ACCOUNT SETTINGS | edit First Name: [PERSON_NAME] Last Name: [PERSON_NAME]: …" at bounding box center [422, 204] width 455 height 231
click at [701, 193] on body "Eyeglasses Thanks for your subscription Please use coupon code " NEWCOMER " to …" at bounding box center [377, 346] width 754 height 579
click at [599, 245] on div "MY ACCOUNT SETTINGS | edit First Name: [PERSON_NAME] Last Name: [PERSON_NAME]: …" at bounding box center [422, 204] width 455 height 231
